Goal: Information Seeking & Learning: Learn about a topic

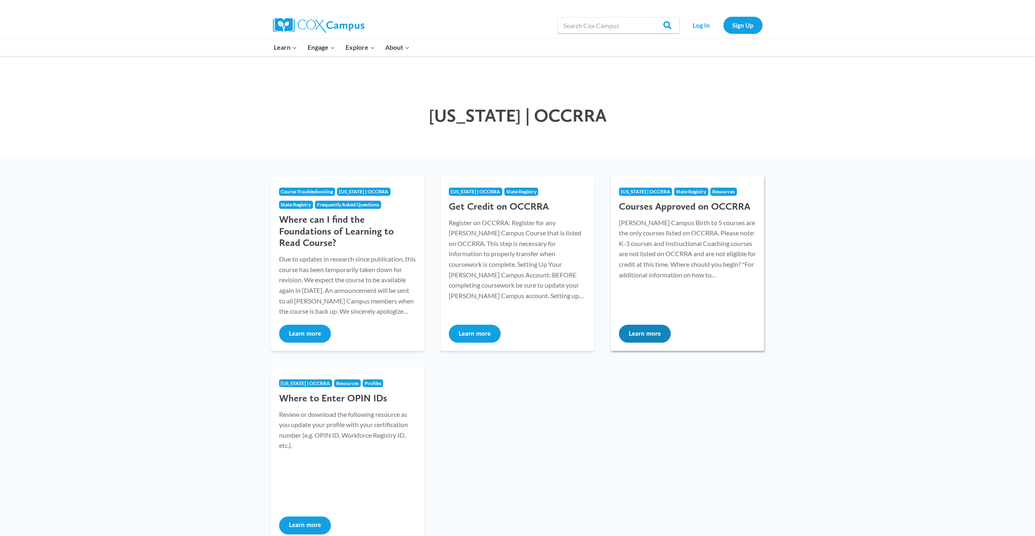
click at [645, 334] on button "Learn more" at bounding box center [645, 334] width 52 height 18
click at [652, 329] on button "Learn more" at bounding box center [645, 334] width 52 height 18
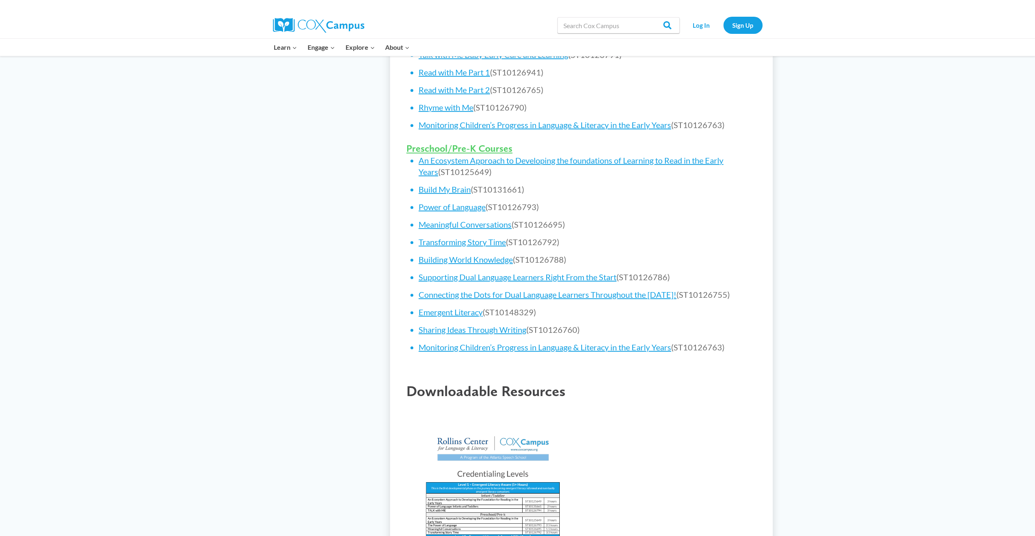
scroll to position [451, 0]
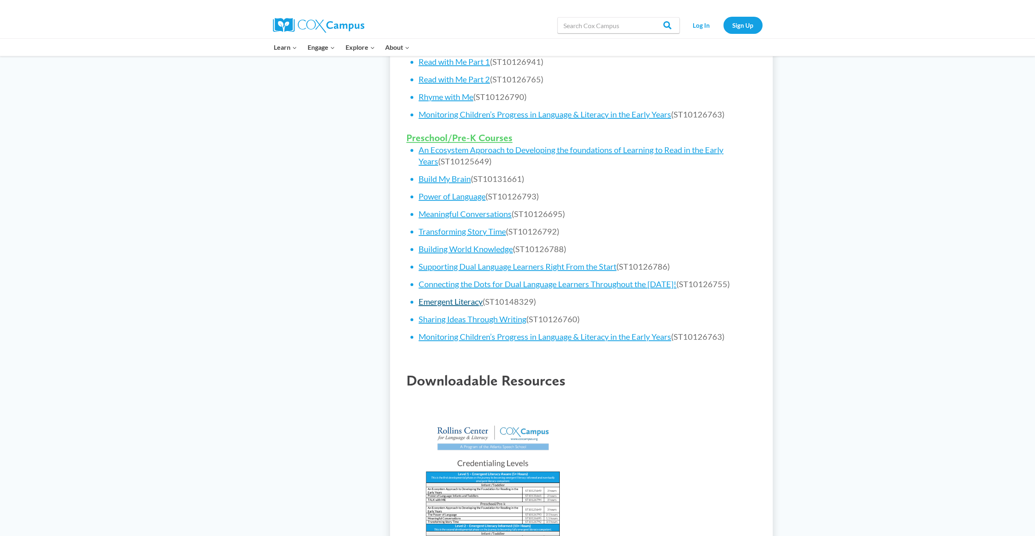
click at [463, 306] on link "Emergent Literacy" at bounding box center [451, 302] width 64 height 10
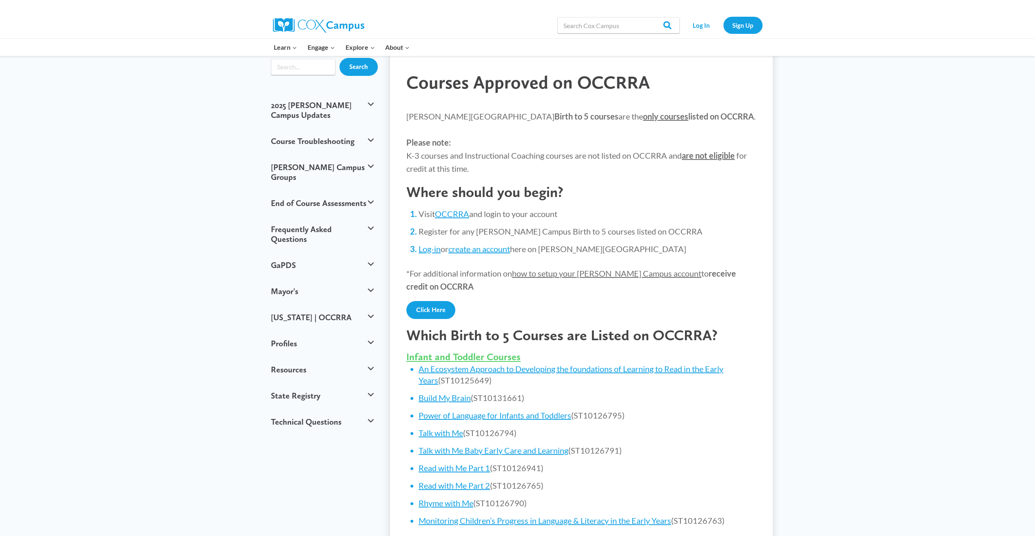
scroll to position [0, 0]
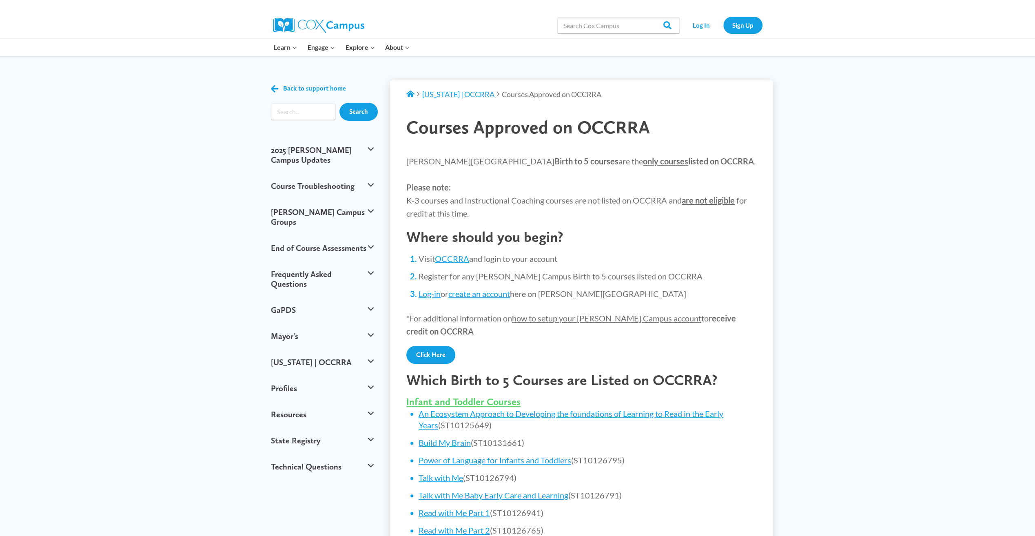
drag, startPoint x: 973, startPoint y: 494, endPoint x: 983, endPoint y: 497, distance: 10.6
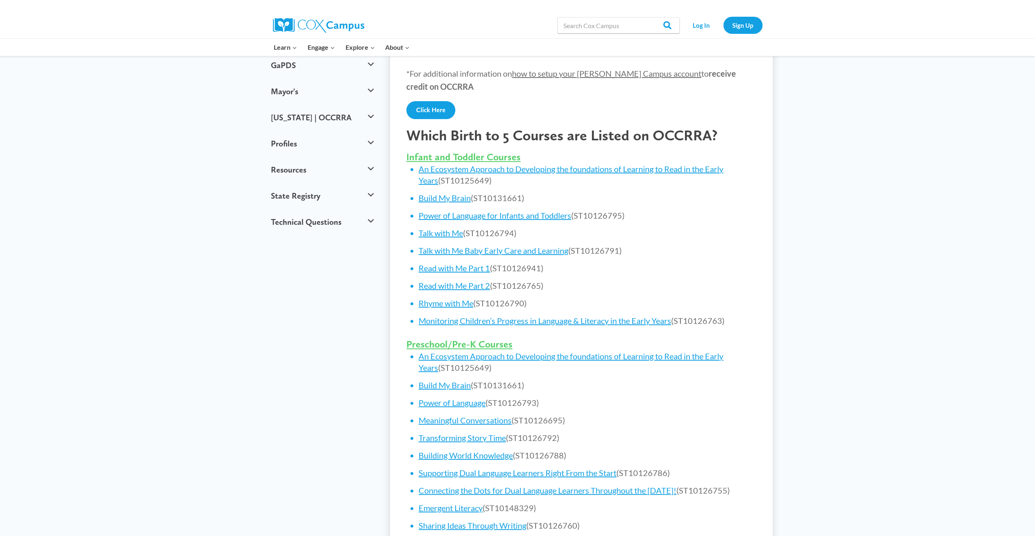
scroll to position [250, 0]
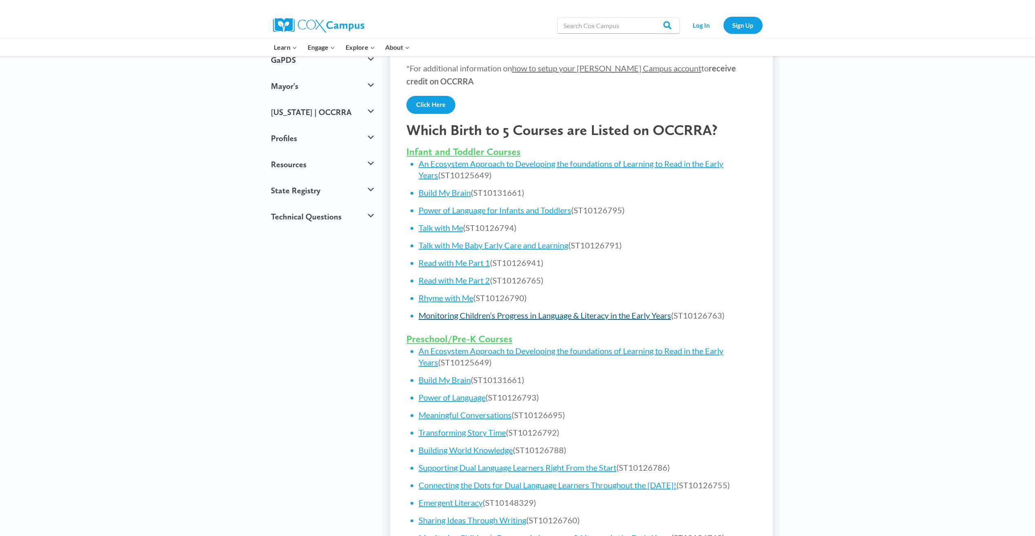
click at [598, 317] on link "Monitoring Children’s Progress in Language & Literacy in the Early Years" at bounding box center [545, 316] width 253 height 10
